Goal: Transaction & Acquisition: Purchase product/service

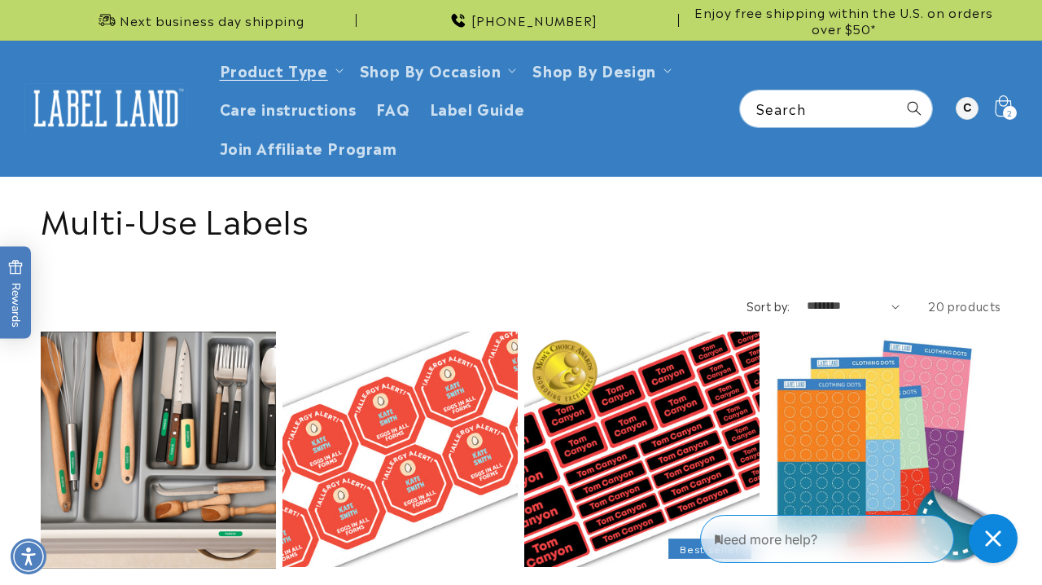
click at [1012, 108] on span "2" at bounding box center [1010, 113] width 6 height 14
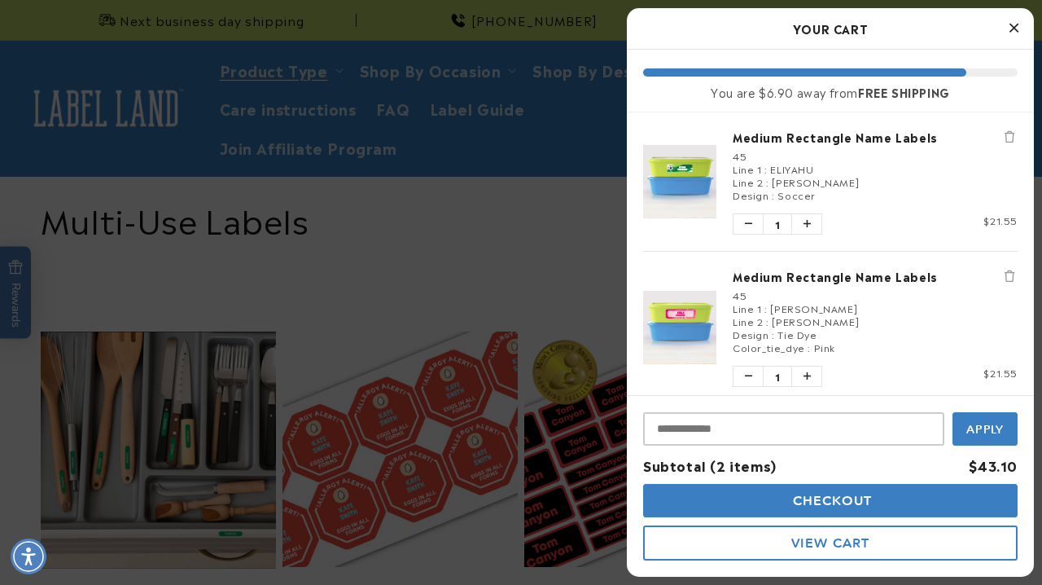
click at [1011, 33] on icon "Close Cart" at bounding box center [1014, 27] width 9 height 15
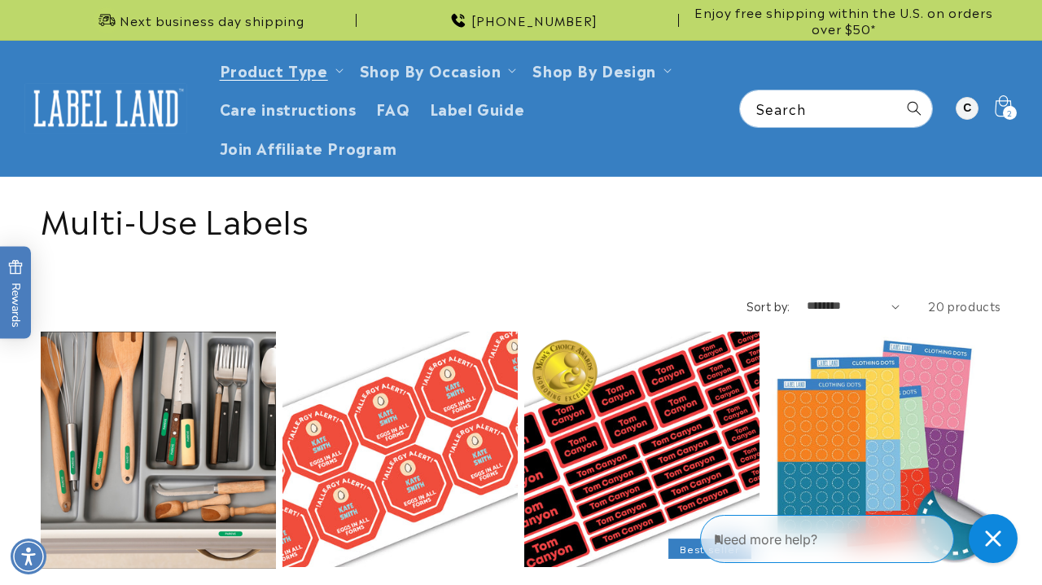
click at [1005, 99] on icon at bounding box center [1003, 109] width 38 height 38
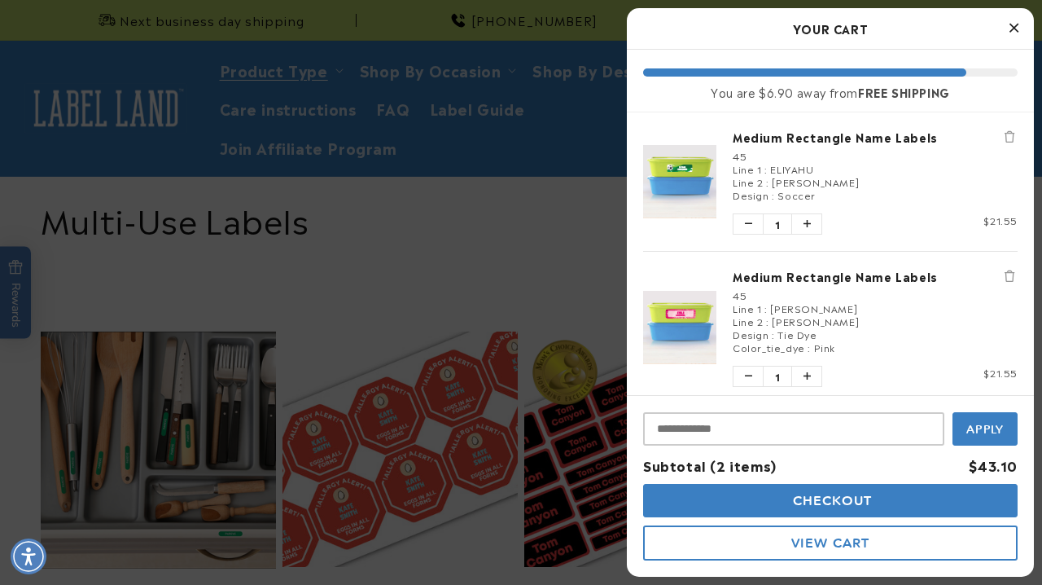
click at [1011, 28] on icon "Close Cart" at bounding box center [1014, 27] width 9 height 15
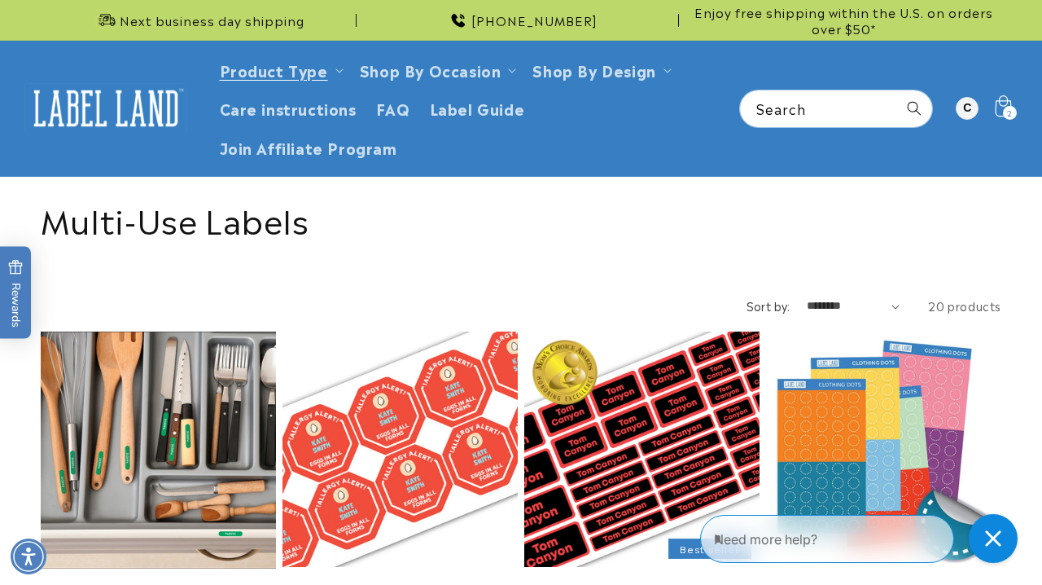
click at [1007, 102] on icon at bounding box center [1003, 105] width 16 height 21
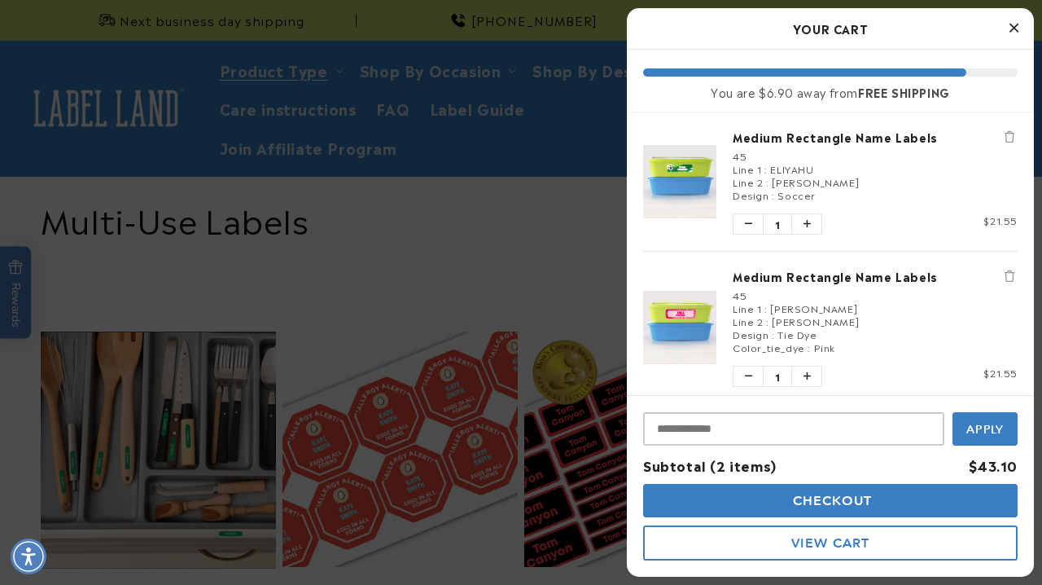
click at [1007, 29] on button "Close Cart" at bounding box center [1014, 28] width 24 height 24
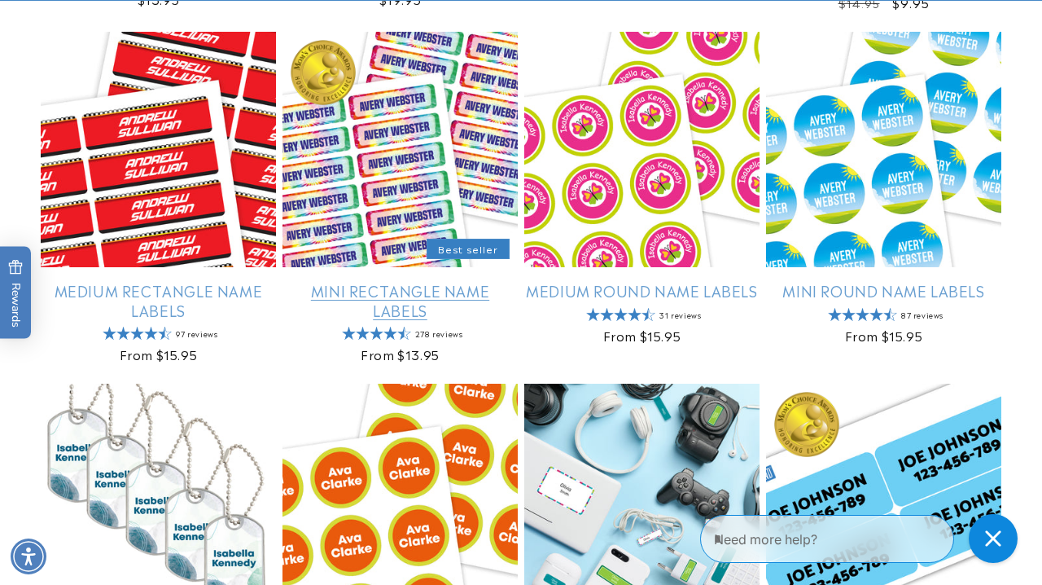
scroll to position [977, 0]
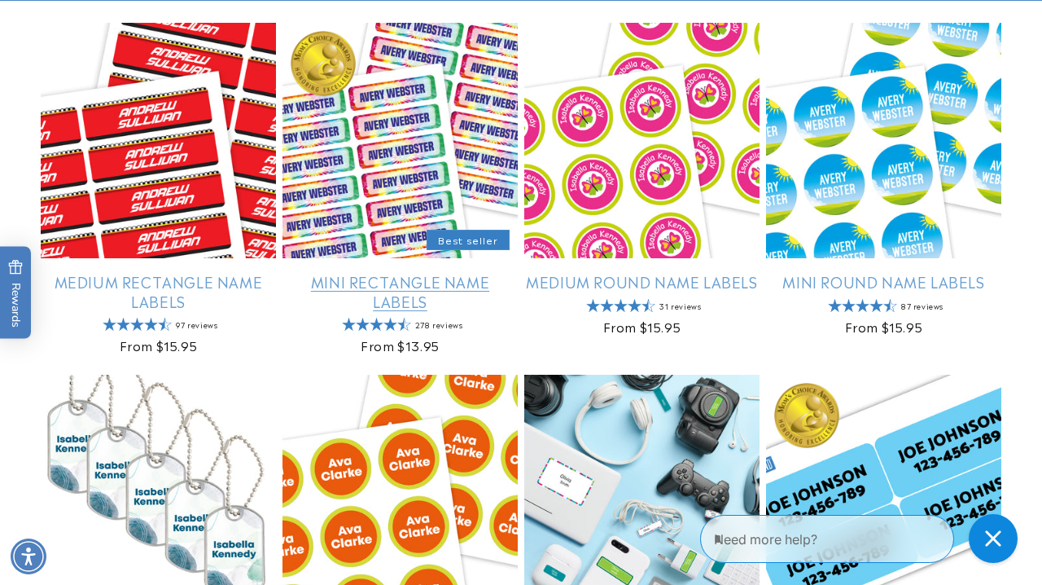
click at [386, 272] on link "Mini Rectangle Name Labels" at bounding box center [400, 291] width 235 height 38
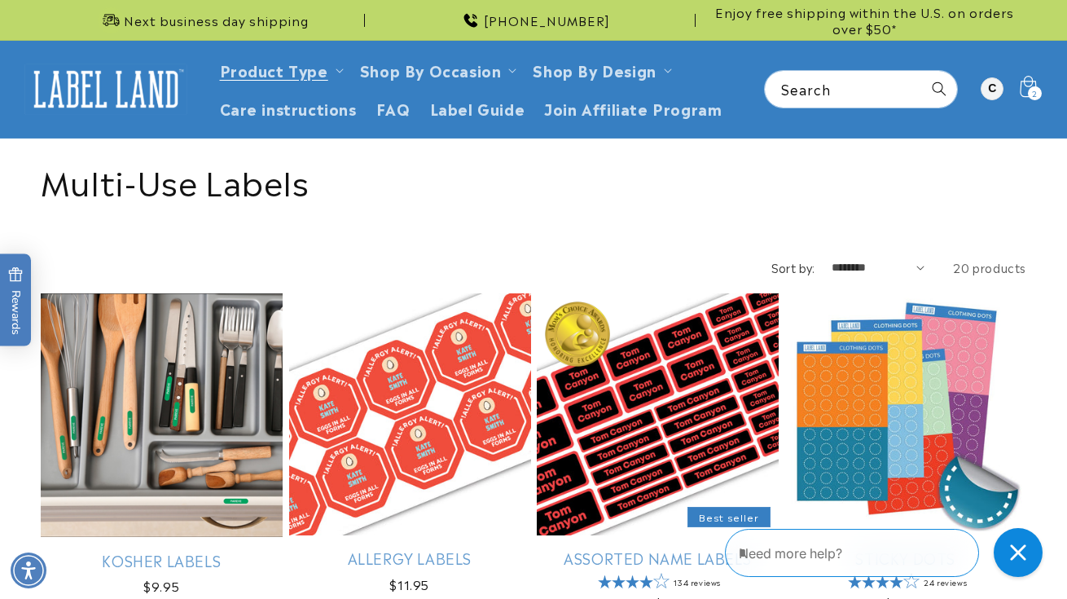
click at [1025, 86] on icon at bounding box center [1027, 89] width 38 height 38
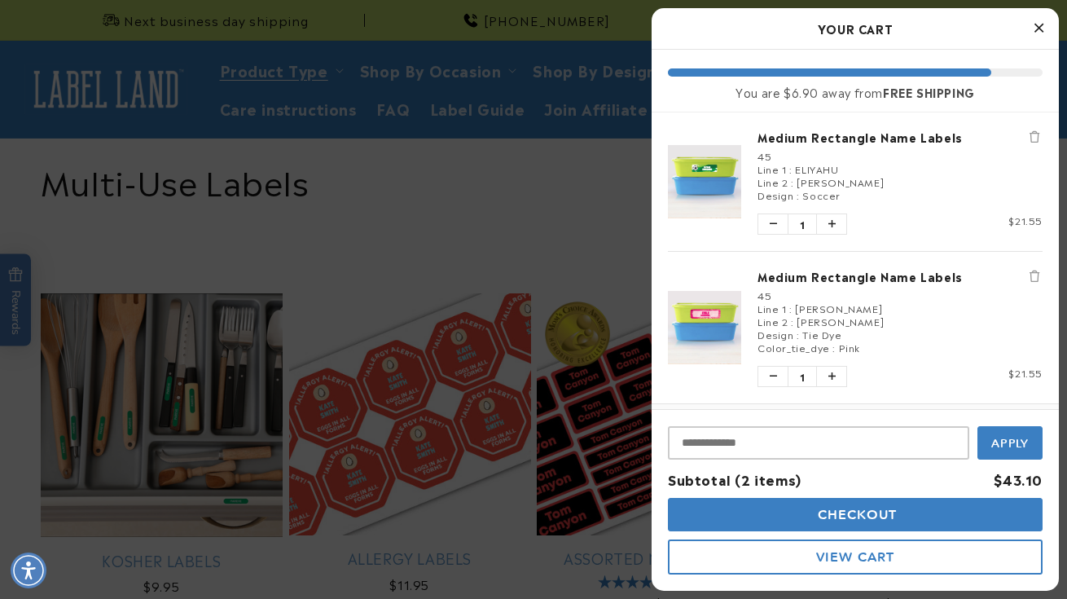
click at [870, 513] on span "Checkout" at bounding box center [856, 514] width 84 height 15
